Goal: Information Seeking & Learning: Learn about a topic

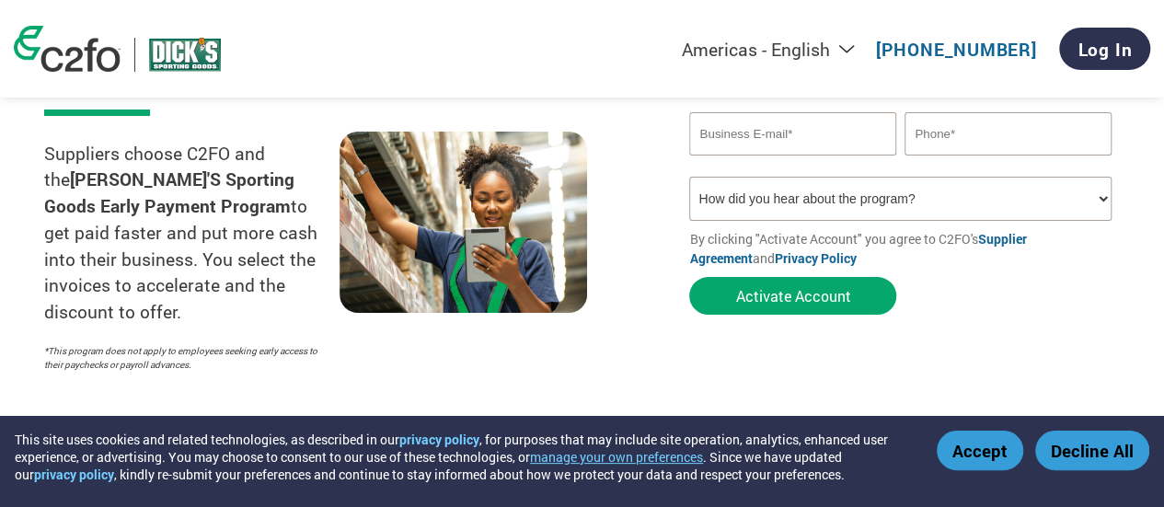
scroll to position [269, 0]
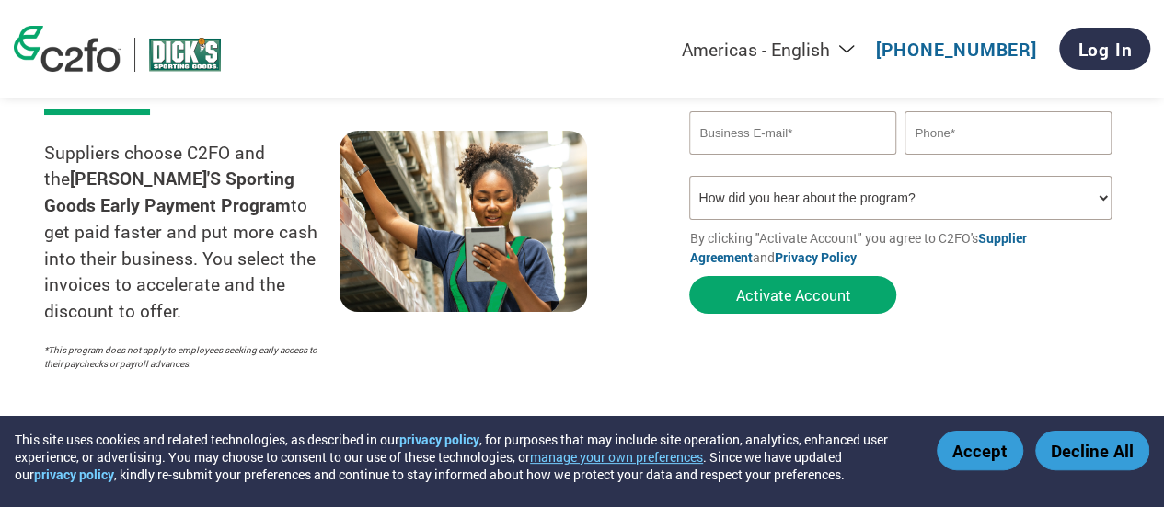
click at [231, 187] on strong "[PERSON_NAME]'S Sporting Goods Early Payment Program" at bounding box center [169, 191] width 250 height 50
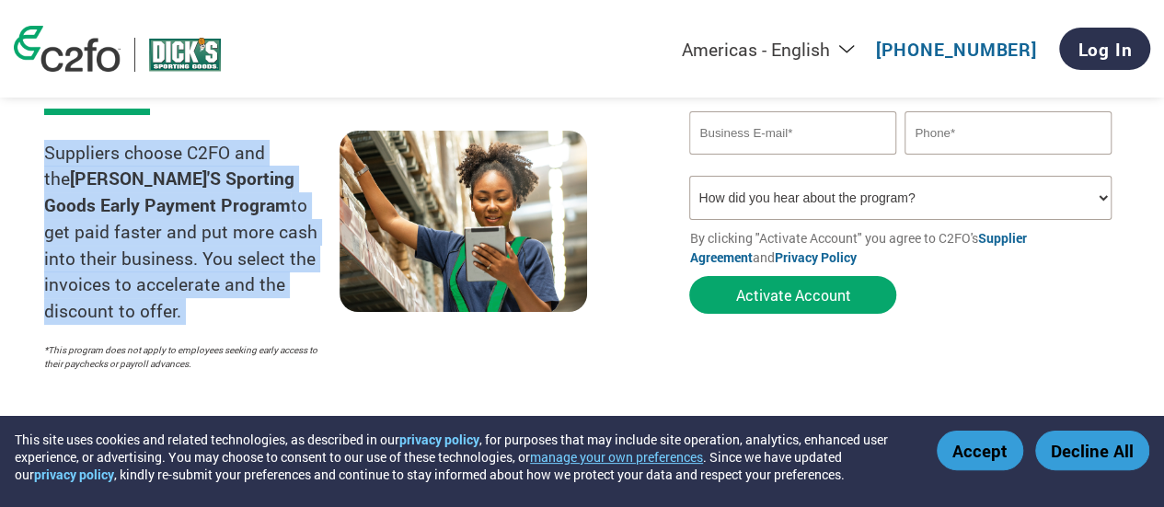
click at [231, 187] on strong "[PERSON_NAME]'S Sporting Goods Early Payment Program" at bounding box center [169, 191] width 250 height 50
click at [212, 206] on p "Suppliers choose C2FO and the DICK'S Sporting Goods Early Payment Program to ge…" at bounding box center [191, 233] width 295 height 186
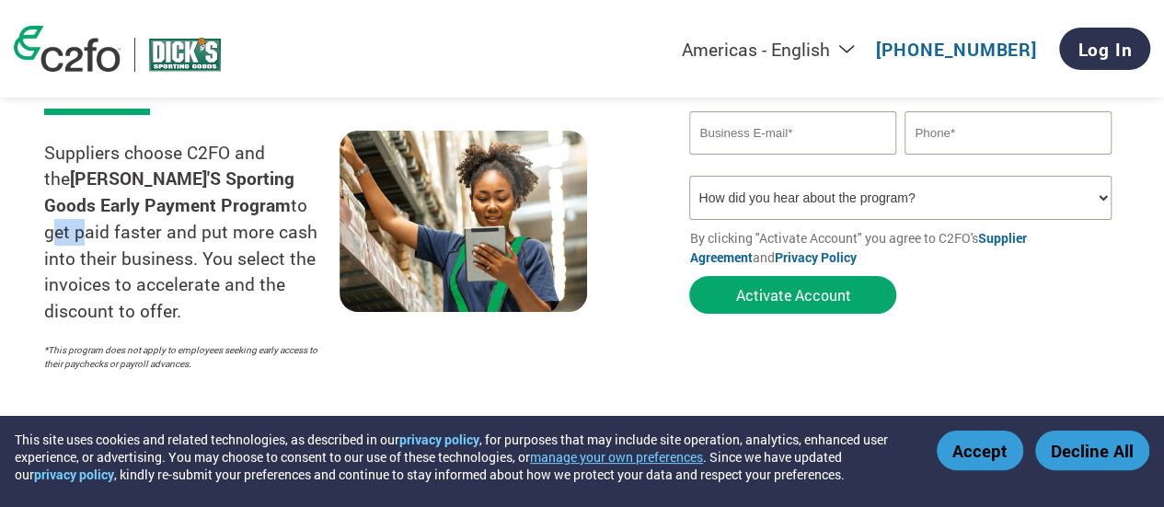
click at [212, 206] on p "Suppliers choose C2FO and the DICK'S Sporting Goods Early Payment Program to ge…" at bounding box center [191, 233] width 295 height 186
click at [213, 246] on p "Suppliers choose C2FO and the DICK'S Sporting Goods Early Payment Program to ge…" at bounding box center [191, 233] width 295 height 186
click at [217, 259] on p "Suppliers choose C2FO and the DICK'S Sporting Goods Early Payment Program to ge…" at bounding box center [191, 233] width 295 height 186
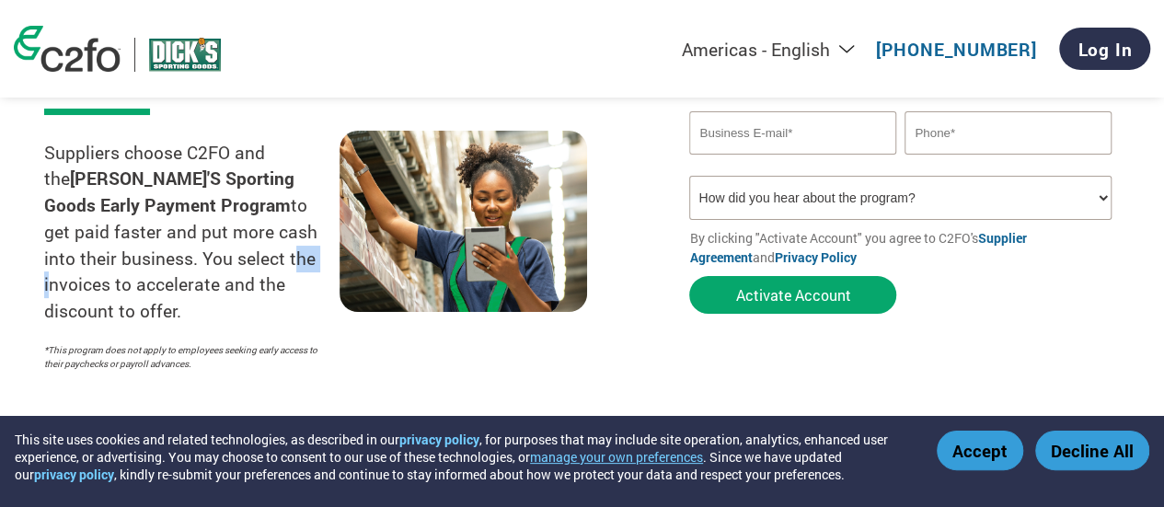
click at [217, 259] on p "Suppliers choose C2FO and the DICK'S Sporting Goods Early Payment Program to ge…" at bounding box center [191, 233] width 295 height 186
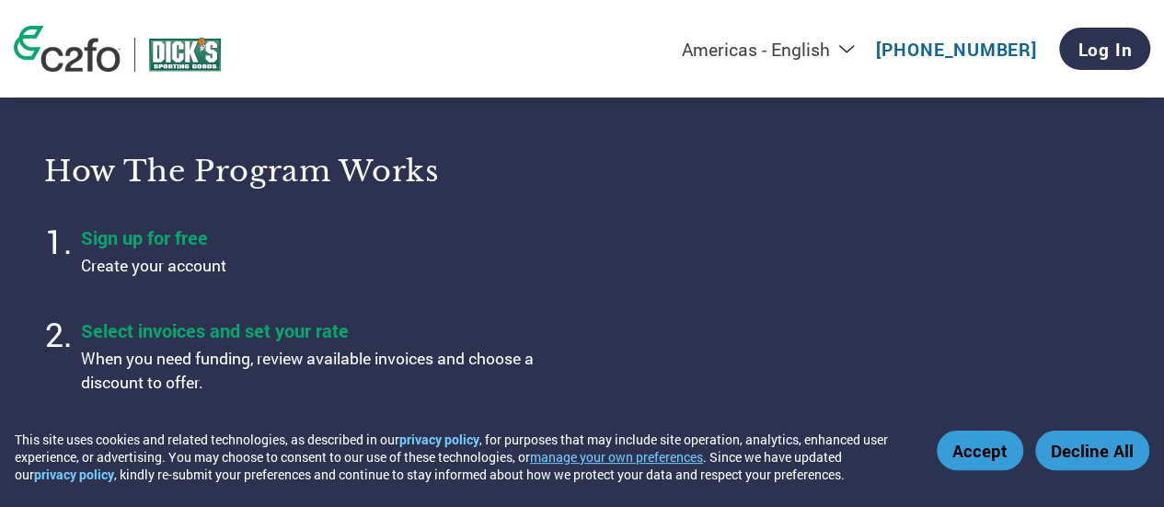
scroll to position [639, 0]
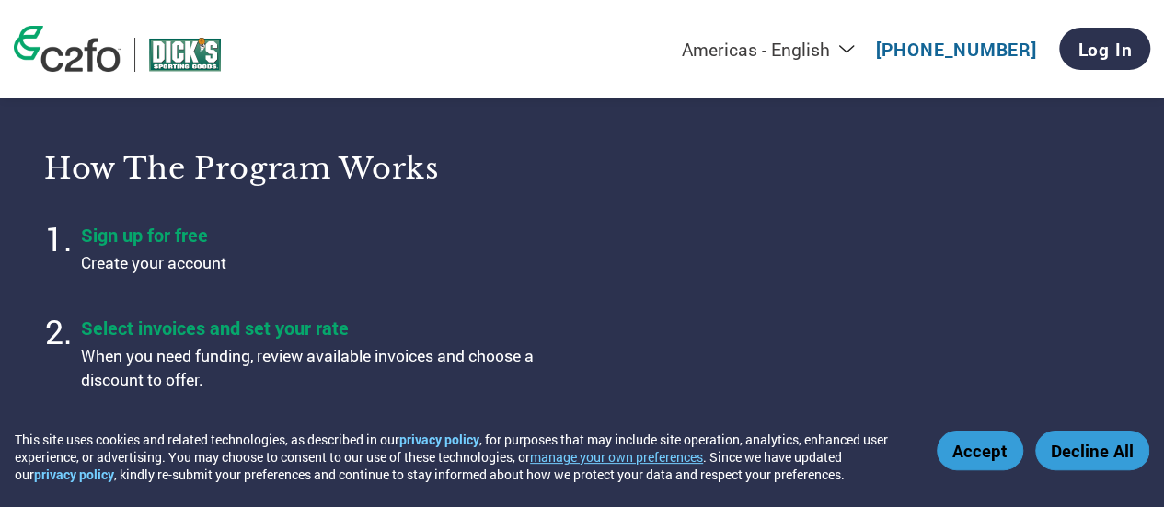
click at [204, 267] on p "Create your account" at bounding box center [311, 263] width 460 height 24
click at [337, 297] on ol "Sign up for free Create your account Select invoices and set your rate When you…" at bounding box center [301, 367] width 515 height 303
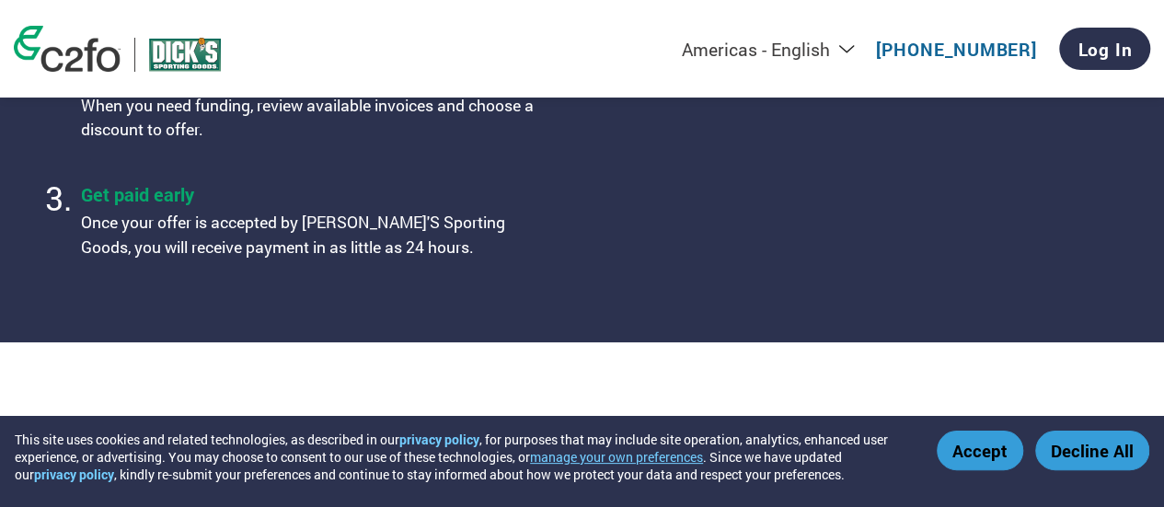
scroll to position [913, 0]
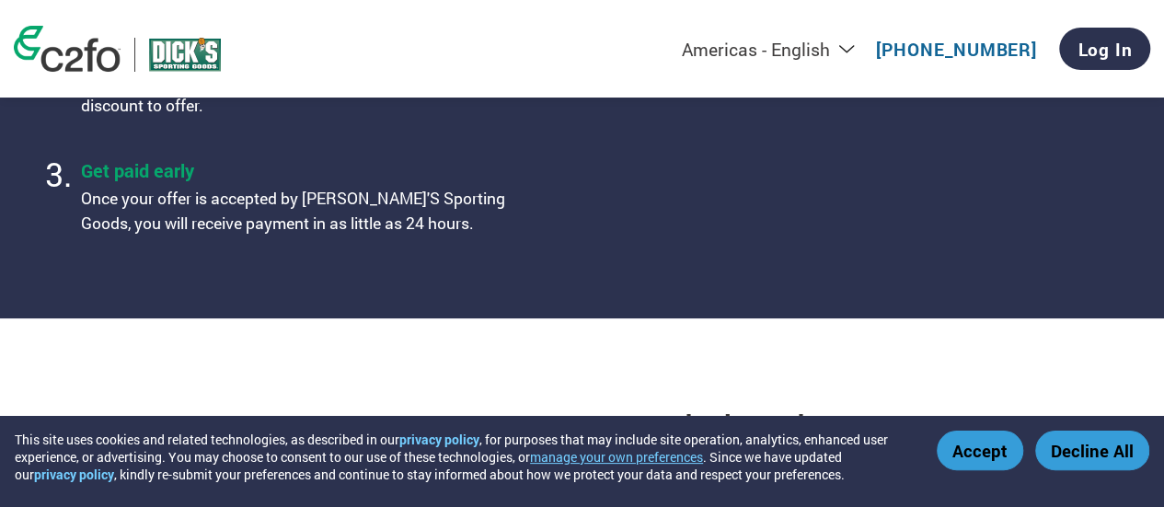
click at [359, 196] on p "Once your offer is accepted by [PERSON_NAME]'S Sporting Goods, you will receive…" at bounding box center [311, 211] width 460 height 49
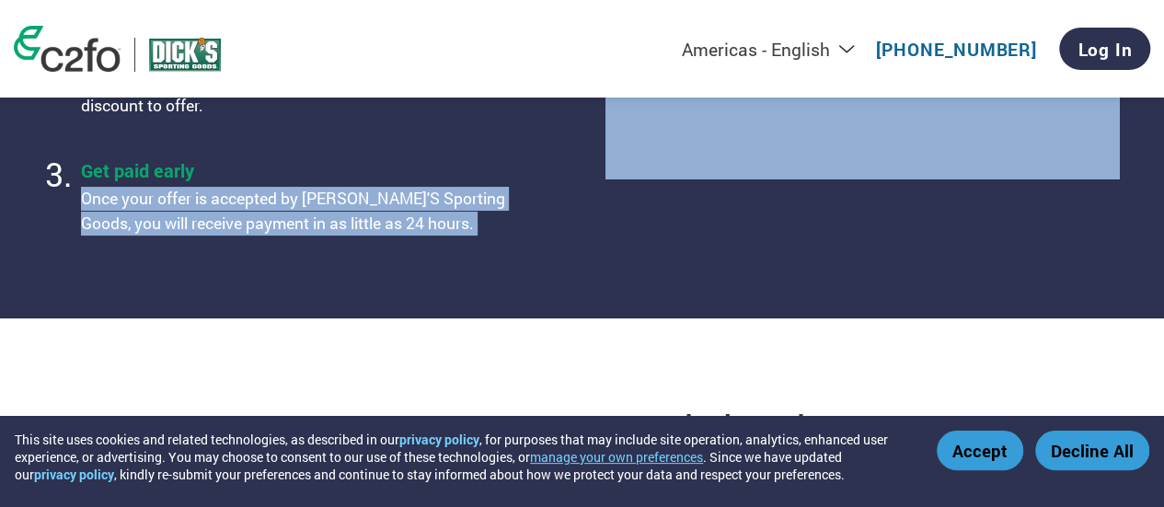
click at [359, 196] on p "Once your offer is accepted by [PERSON_NAME]'S Sporting Goods, you will receive…" at bounding box center [311, 211] width 460 height 49
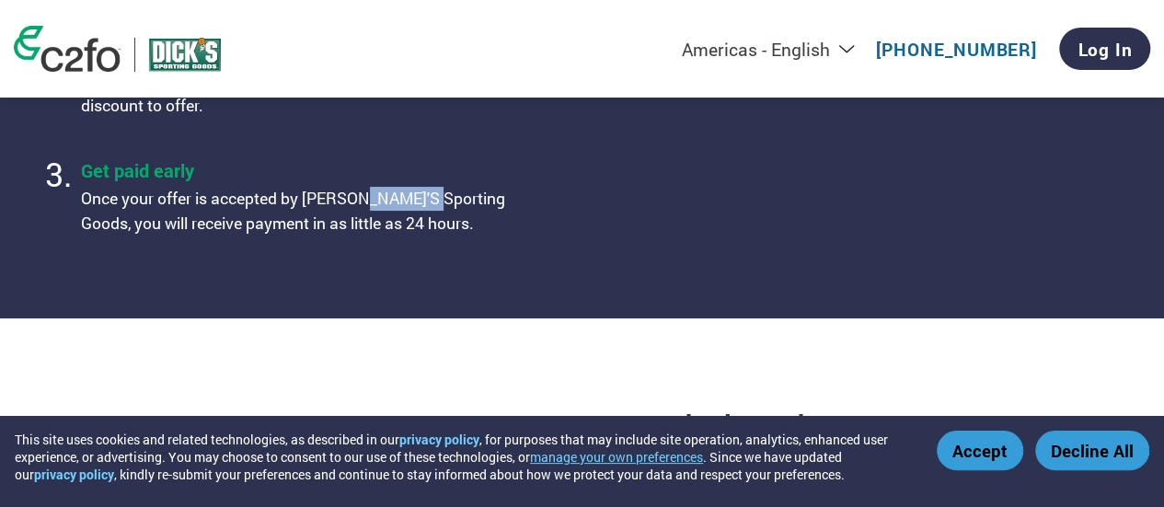
click at [359, 196] on p "Once your offer is accepted by [PERSON_NAME]'S Sporting Goods, you will receive…" at bounding box center [311, 211] width 460 height 49
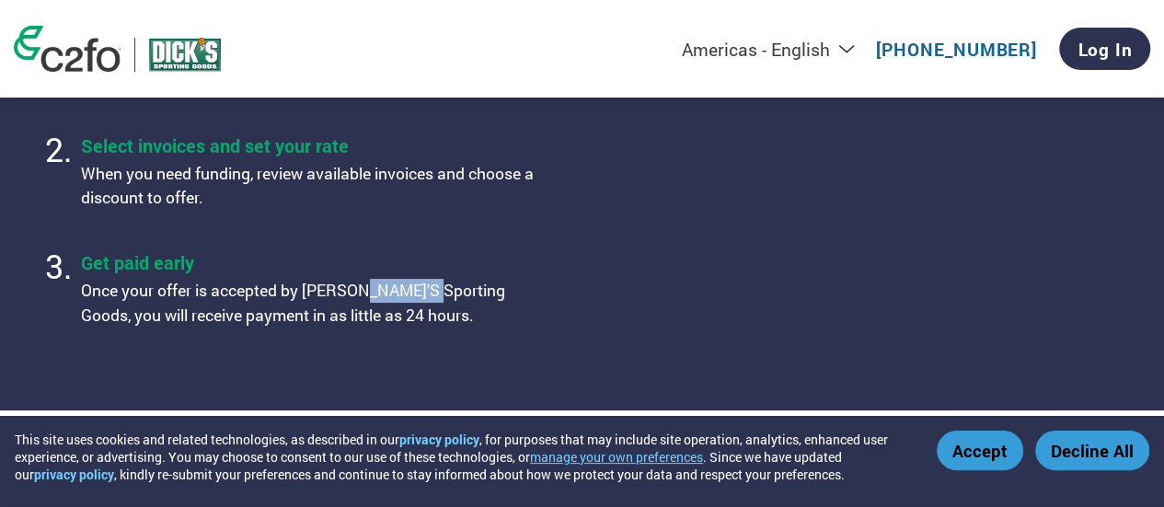
scroll to position [818, 0]
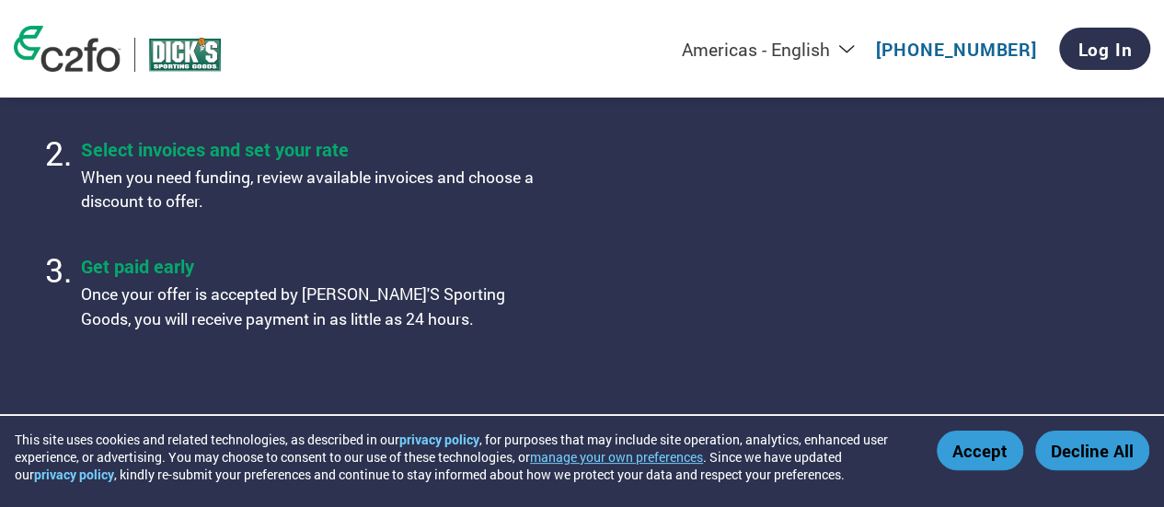
click at [351, 231] on ol "Sign up for free Create your account Select invoices and set your rate When you…" at bounding box center [301, 189] width 515 height 303
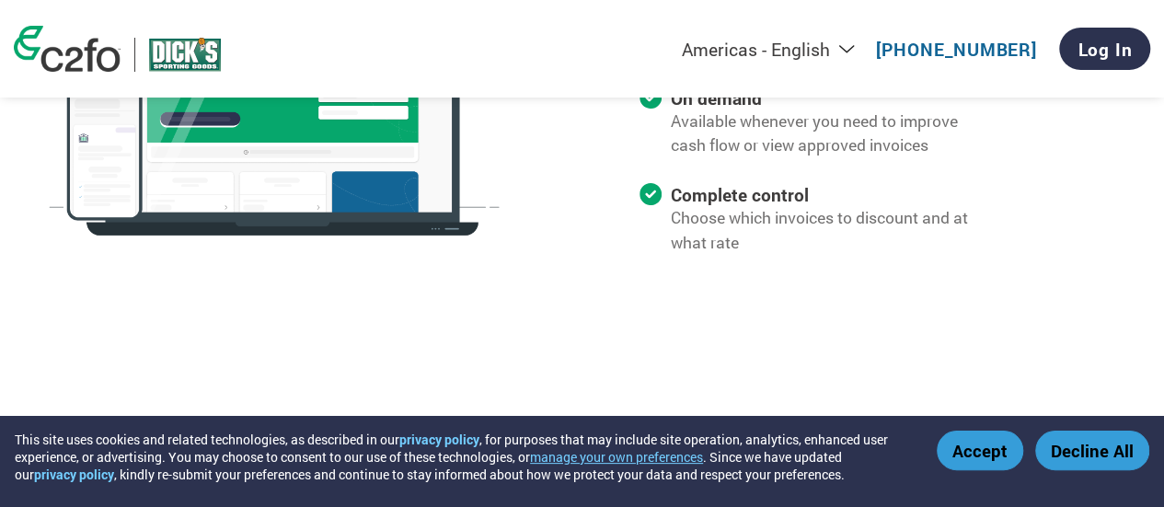
scroll to position [1194, 0]
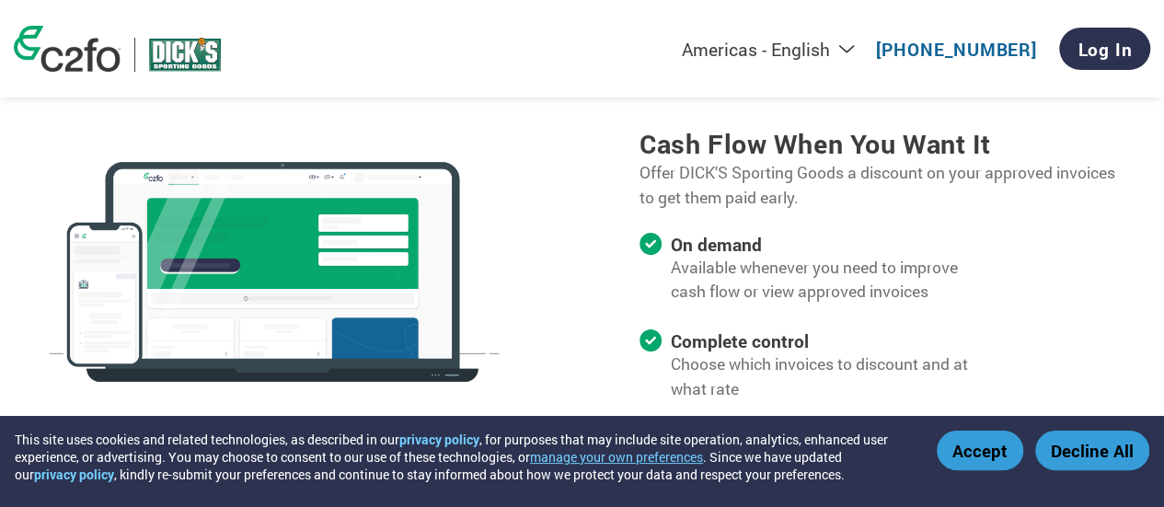
click at [762, 275] on p "Available whenever you need to improve cash flow or view approved invoices" at bounding box center [823, 280] width 305 height 49
click at [757, 310] on div "On demand Available whenever you need to improve cash flow or view approved inv…" at bounding box center [823, 276] width 305 height 87
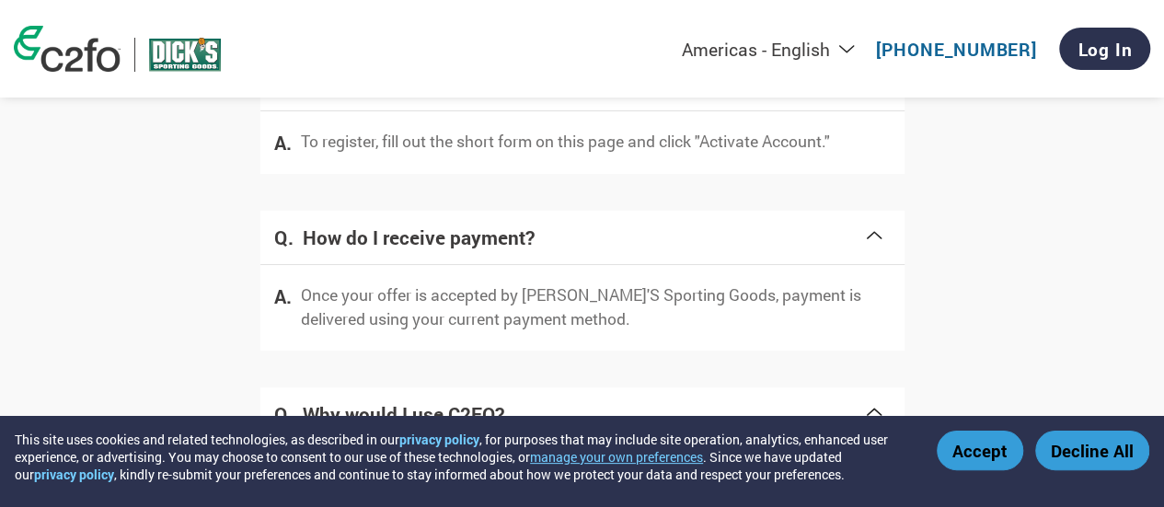
scroll to position [3006, 0]
